Goal: Information Seeking & Learning: Learn about a topic

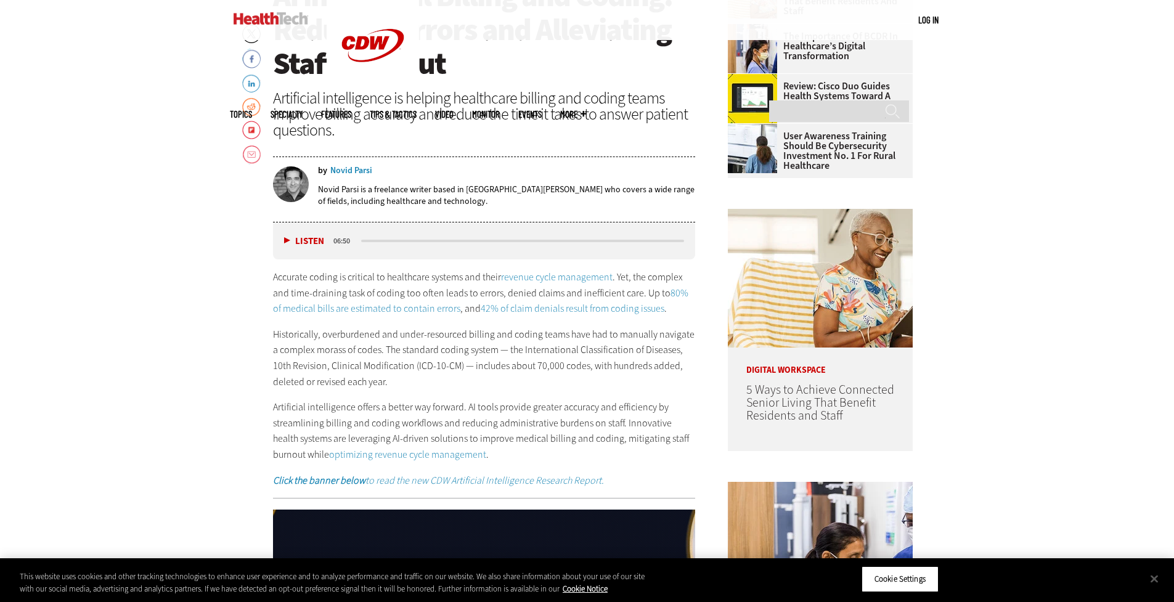
scroll to position [666, 0]
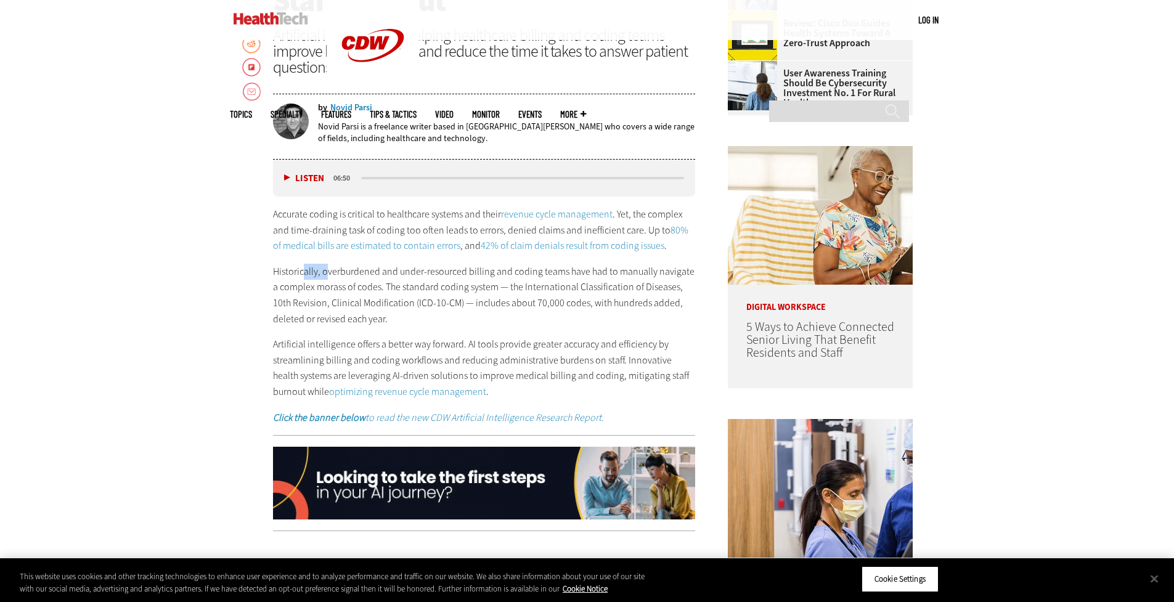
drag, startPoint x: 305, startPoint y: 266, endPoint x: 325, endPoint y: 268, distance: 20.4
click at [325, 268] on p "Historically, overburdened and under-resourced billing and coding teams have ha…" at bounding box center [484, 295] width 423 height 63
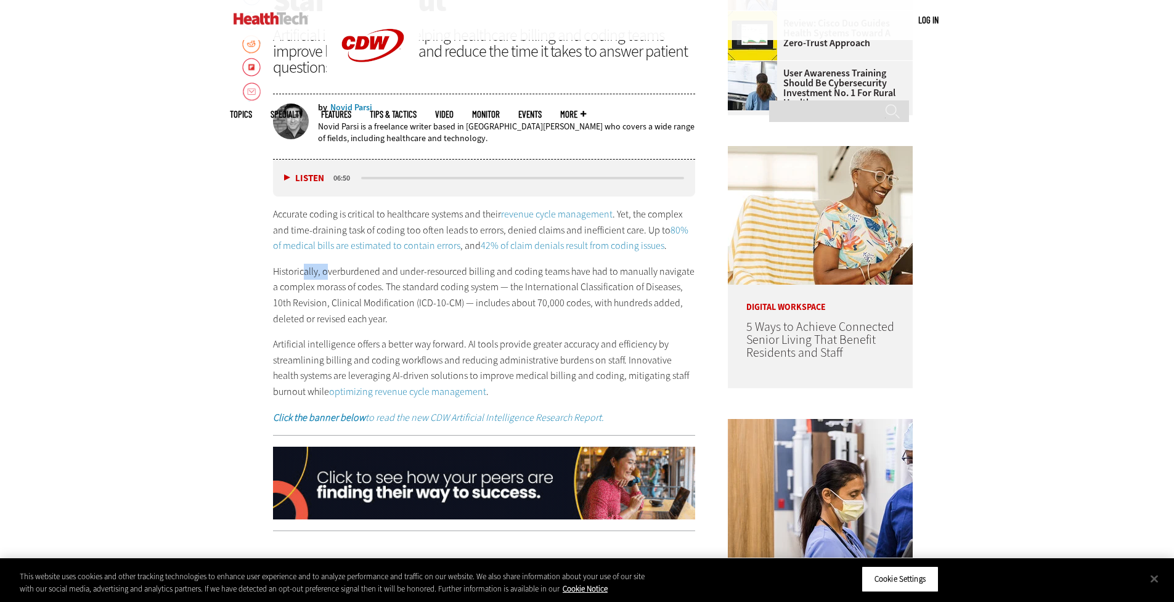
click at [328, 269] on p "Historically, overburdened and under-resourced billing and coding teams have ha…" at bounding box center [484, 295] width 423 height 63
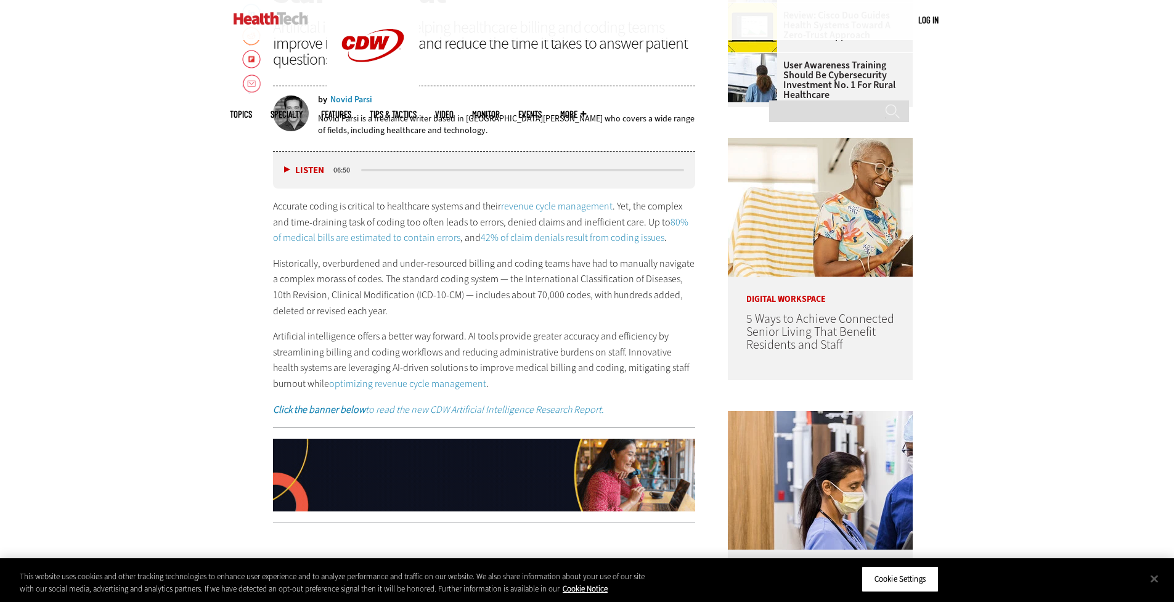
scroll to position [682, 0]
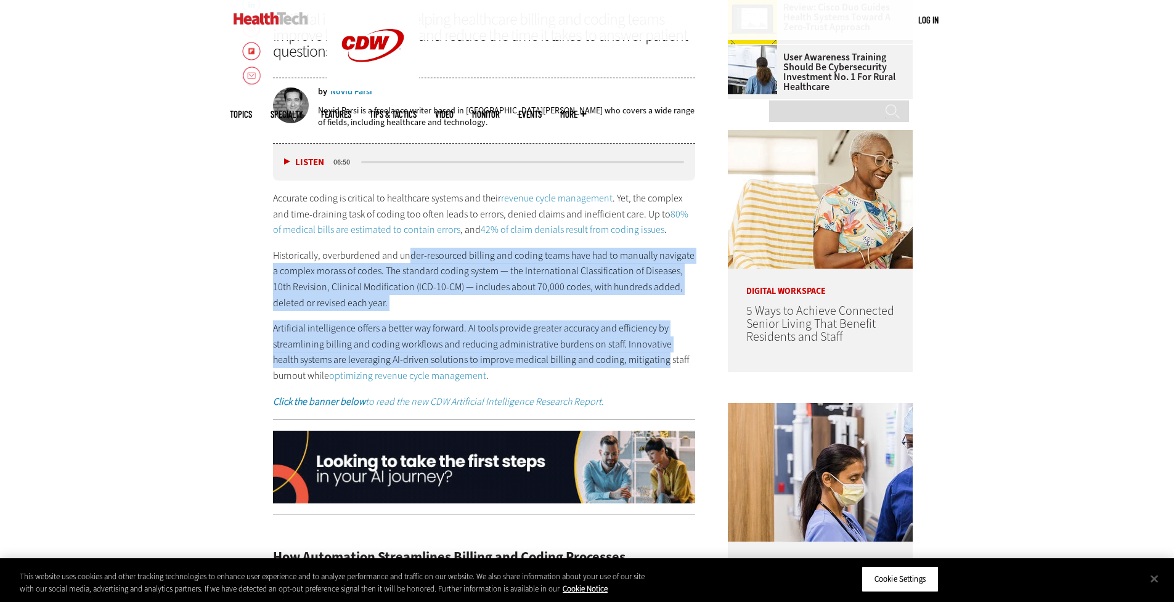
drag, startPoint x: 407, startPoint y: 257, endPoint x: 636, endPoint y: 364, distance: 252.5
click at [636, 364] on div "Accurate coding is critical to healthcare systems and their revenue cycle manag…" at bounding box center [484, 299] width 423 height 219
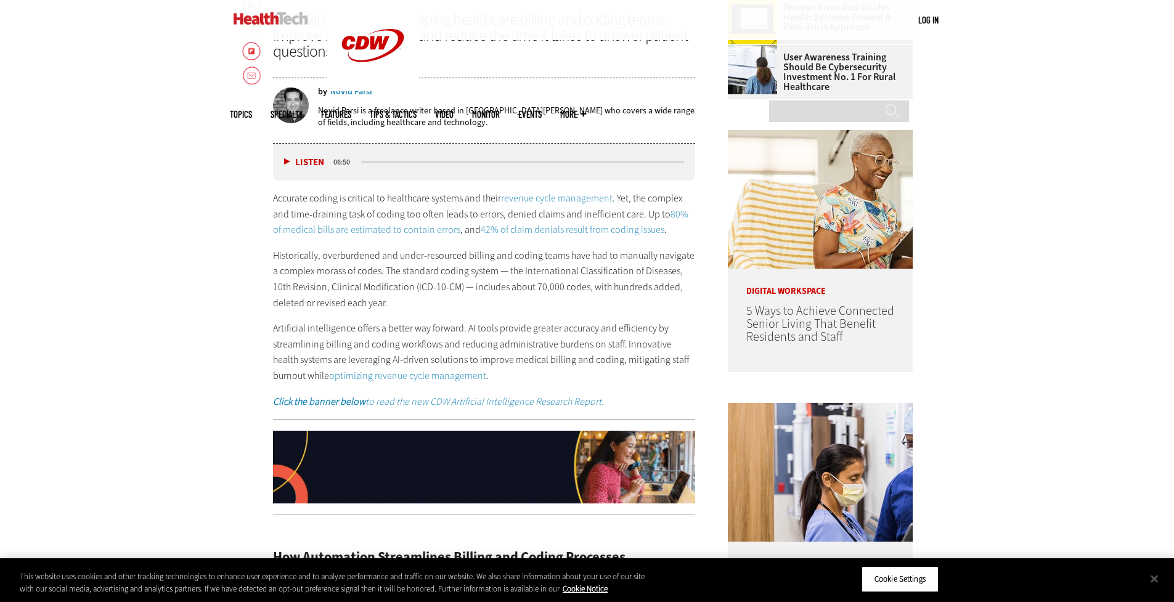
click at [587, 370] on p "Artificial intelligence offers a better way forward. AI tools provide greater a…" at bounding box center [484, 351] width 423 height 63
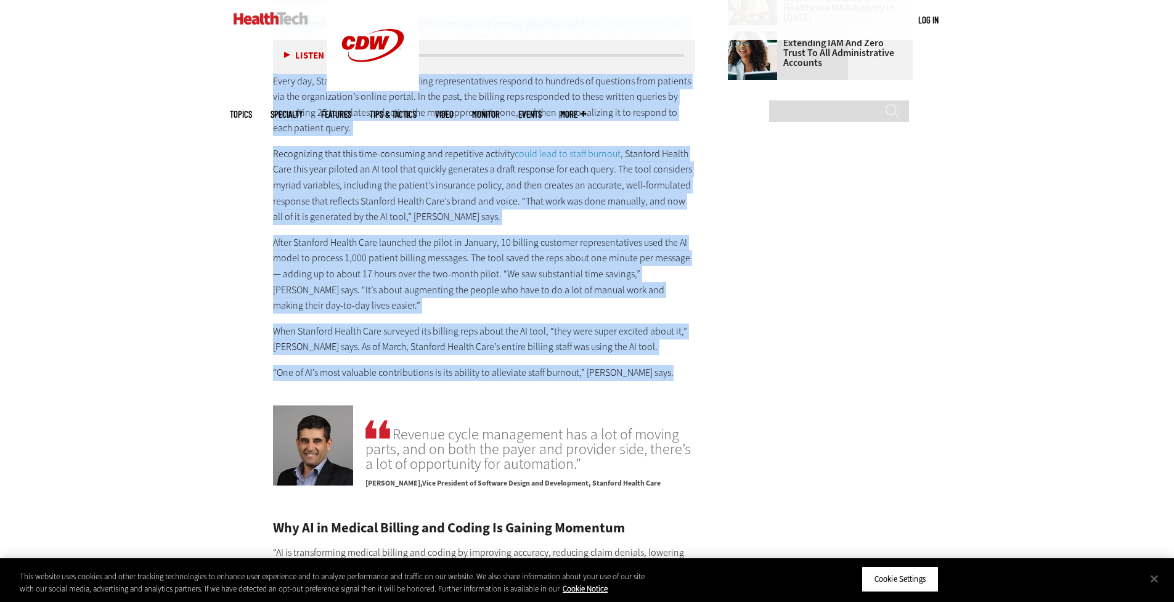
scroll to position [1843, 0]
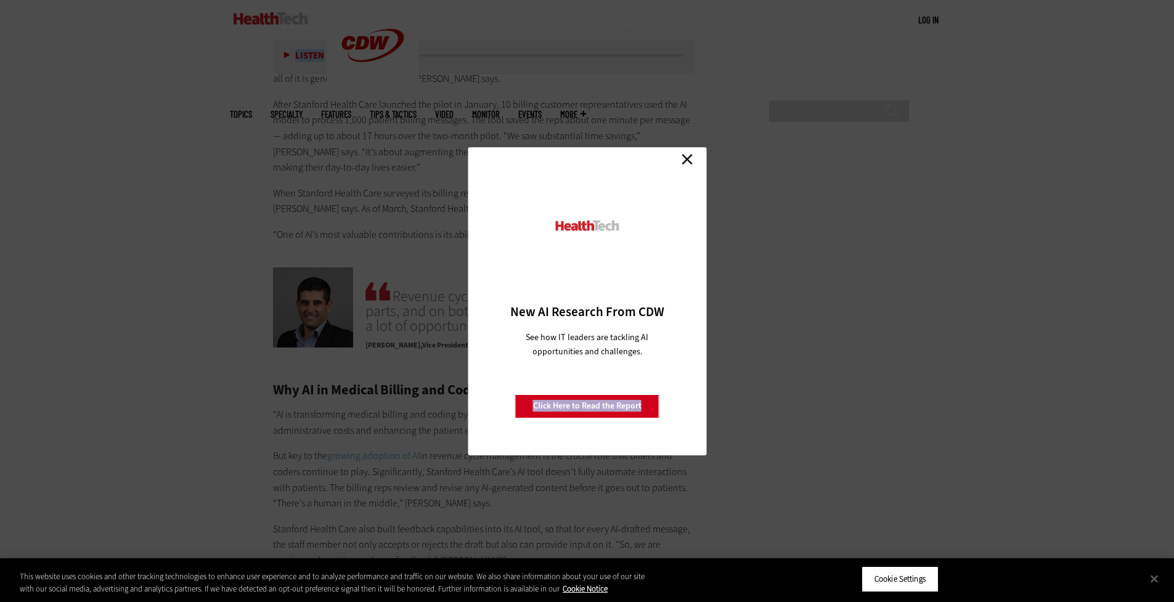
drag, startPoint x: 622, startPoint y: 292, endPoint x: 694, endPoint y: 401, distance: 131.1
click at [675, 153] on div "Close New AI Research From CDW See how IT leaders are tackling AI opportunities…" at bounding box center [587, 301] width 238 height 308
click at [679, 158] on link "Close" at bounding box center [687, 159] width 18 height 18
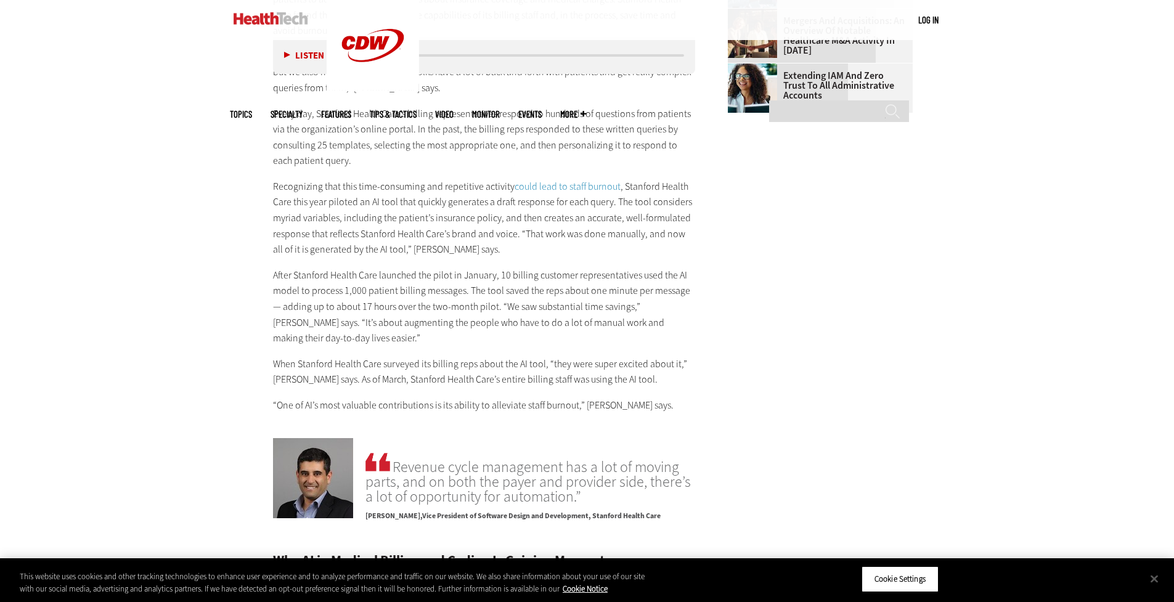
scroll to position [1664, 0]
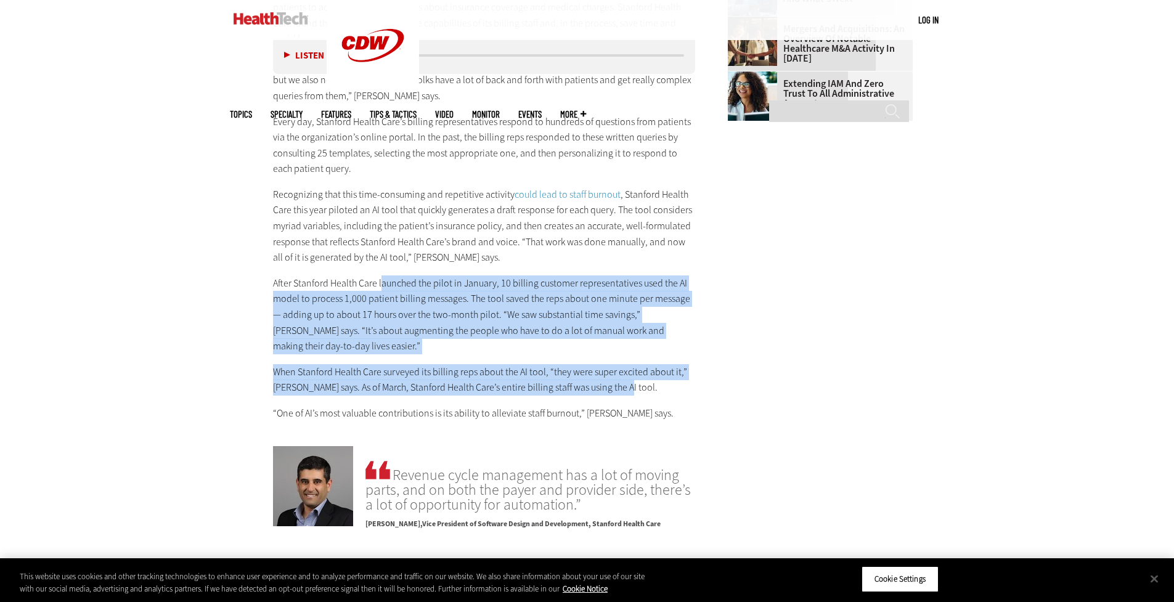
drag, startPoint x: 379, startPoint y: 291, endPoint x: 669, endPoint y: 393, distance: 307.2
click at [669, 393] on p "When Stanford Health Care surveyed its billing reps about the AI tool, “they we…" at bounding box center [484, 379] width 423 height 31
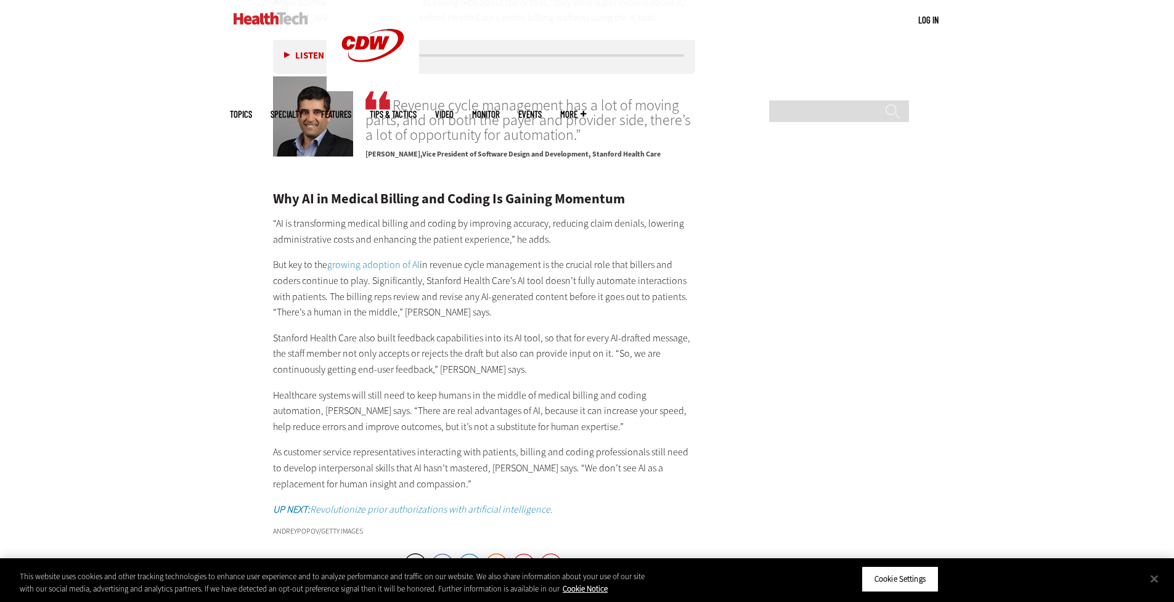
scroll to position [2170, 0]
